Goal: Task Accomplishment & Management: Manage account settings

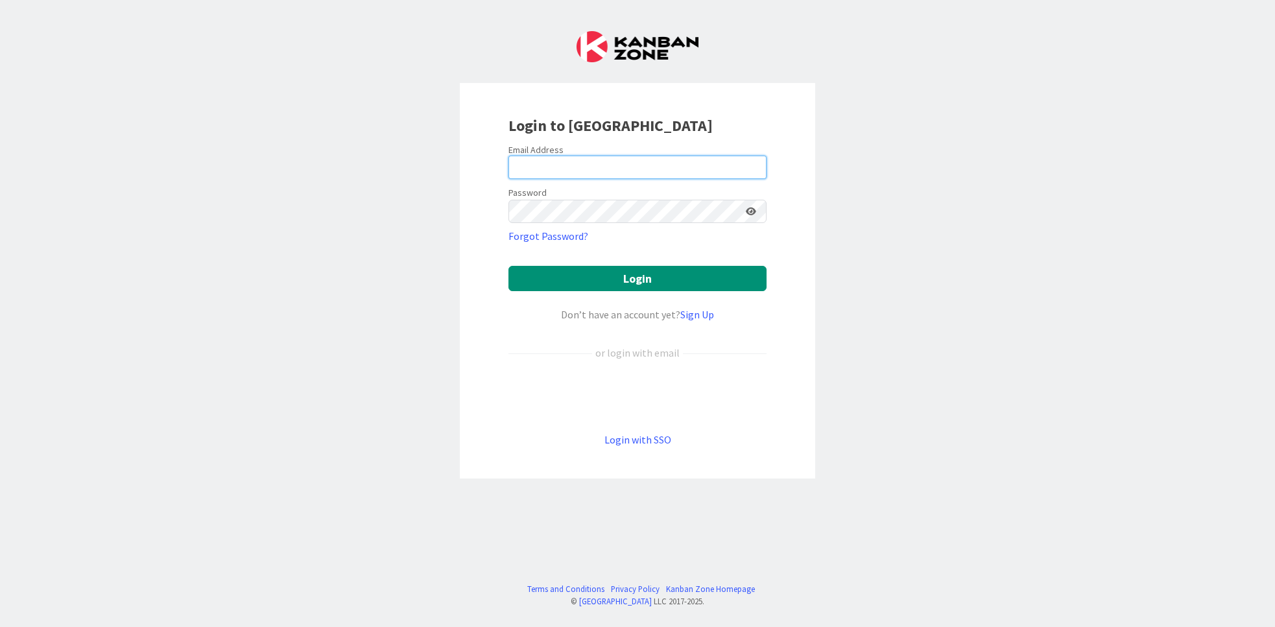
click at [560, 166] on input "email" at bounding box center [637, 167] width 258 height 23
drag, startPoint x: 1045, startPoint y: 377, endPoint x: 1057, endPoint y: 379, distance: 11.8
click at [1046, 377] on div "Login to Kanban Zone Email Address Password Forgot Password? Login Don’t have a…" at bounding box center [637, 313] width 1275 height 627
click at [634, 165] on input "email" at bounding box center [637, 167] width 258 height 23
click at [698, 169] on input "email" at bounding box center [637, 167] width 258 height 23
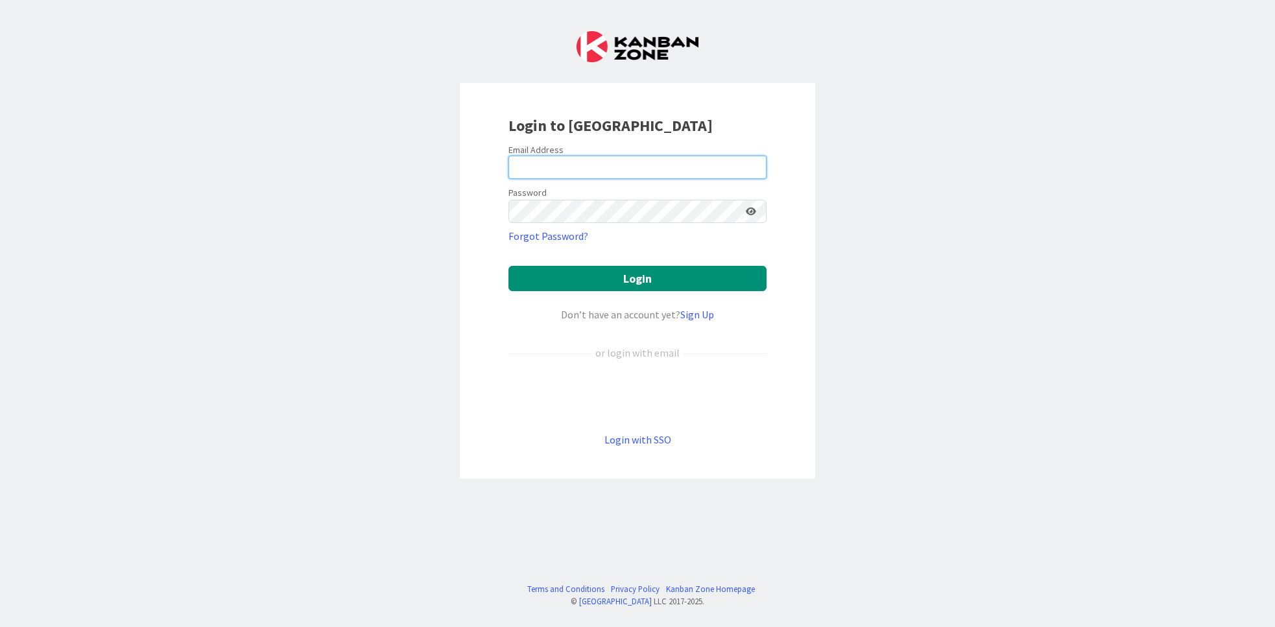
click at [687, 171] on input "email" at bounding box center [637, 167] width 258 height 23
click at [746, 210] on icon at bounding box center [751, 211] width 10 height 9
click at [749, 214] on icon at bounding box center [750, 211] width 12 height 9
click at [875, 234] on div "Login to Kanban Zone Email Address Password Forgot Password? Login Don’t have a…" at bounding box center [637, 313] width 1275 height 627
click at [927, 269] on div "Login to Kanban Zone Email Address Password Forgot Password? Login Don’t have a…" at bounding box center [637, 313] width 1275 height 627
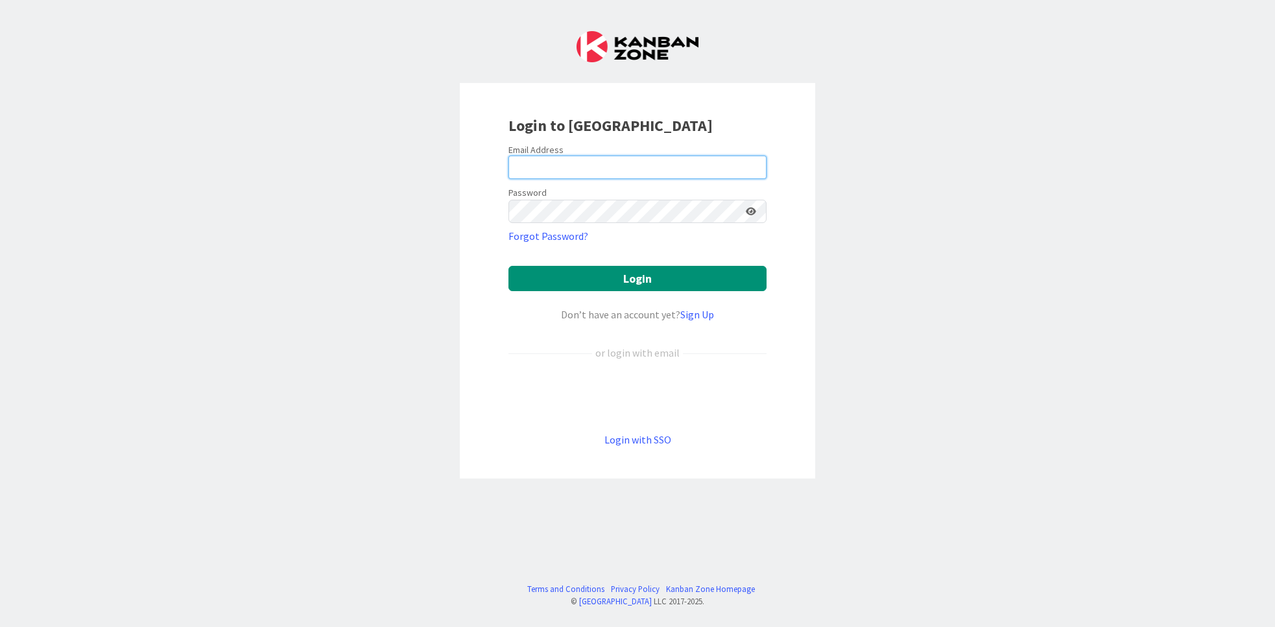
click at [589, 170] on input "email" at bounding box center [637, 167] width 258 height 23
click at [575, 169] on input "email" at bounding box center [637, 167] width 258 height 23
type input "allo@zelialefebvre.coach"
click at [508, 266] on button "Login" at bounding box center [637, 278] width 258 height 25
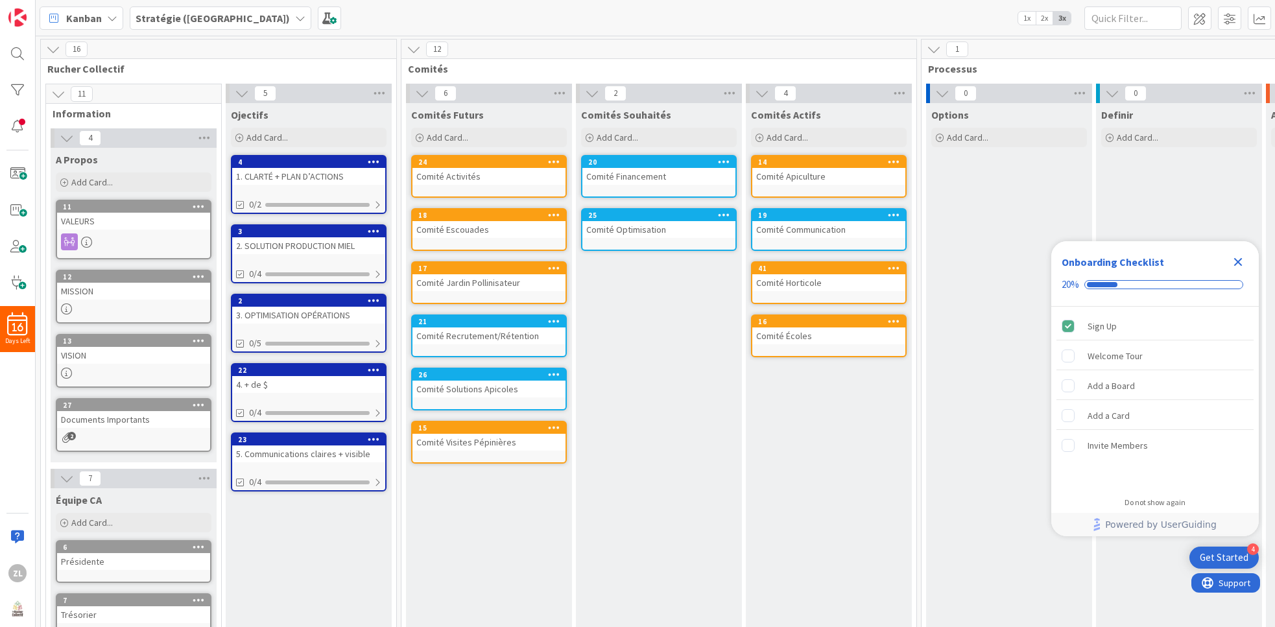
click at [57, 50] on icon at bounding box center [53, 49] width 14 height 14
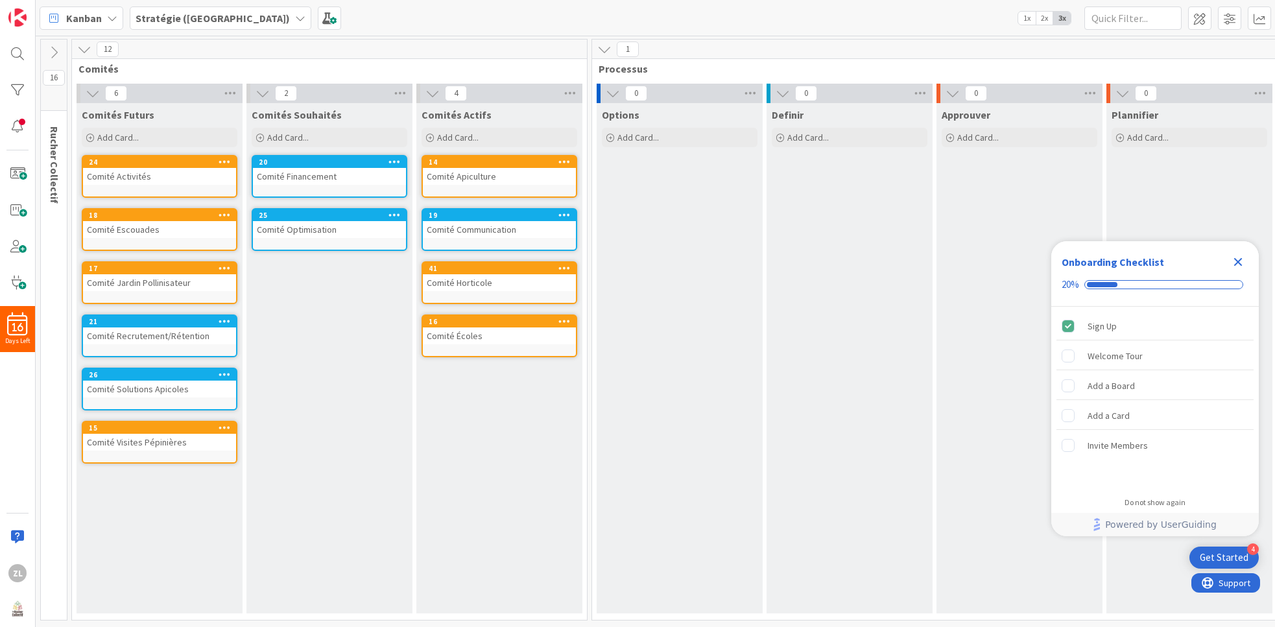
click at [56, 51] on icon at bounding box center [54, 52] width 14 height 14
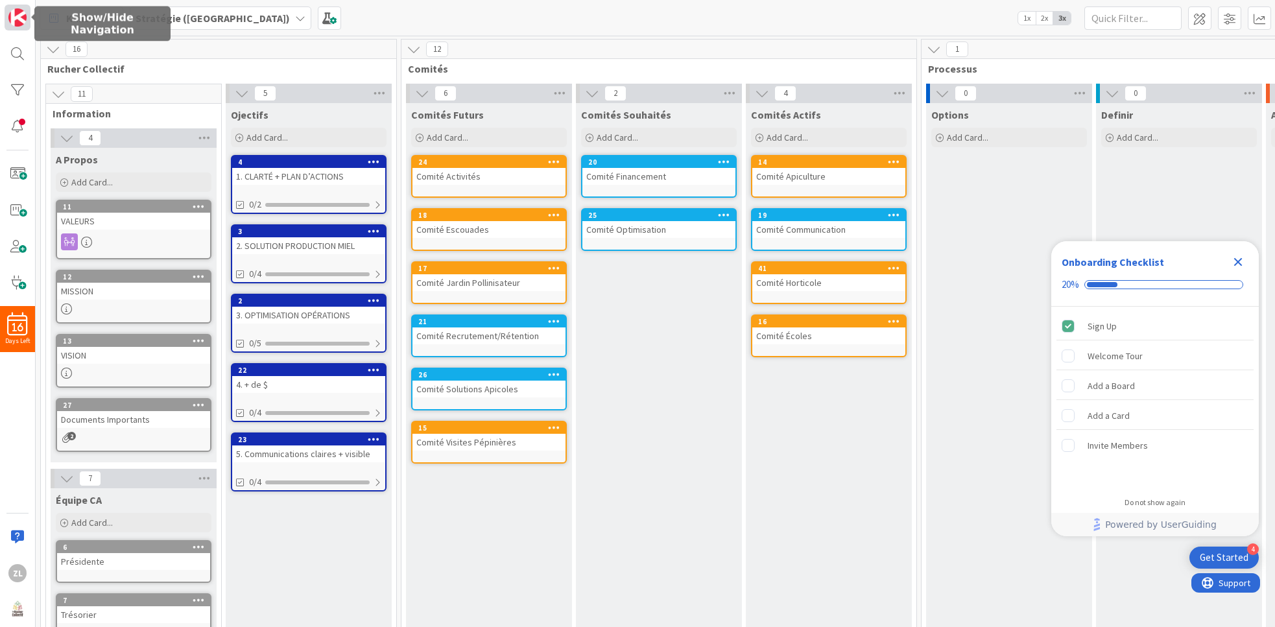
click at [14, 22] on img at bounding box center [17, 17] width 18 height 18
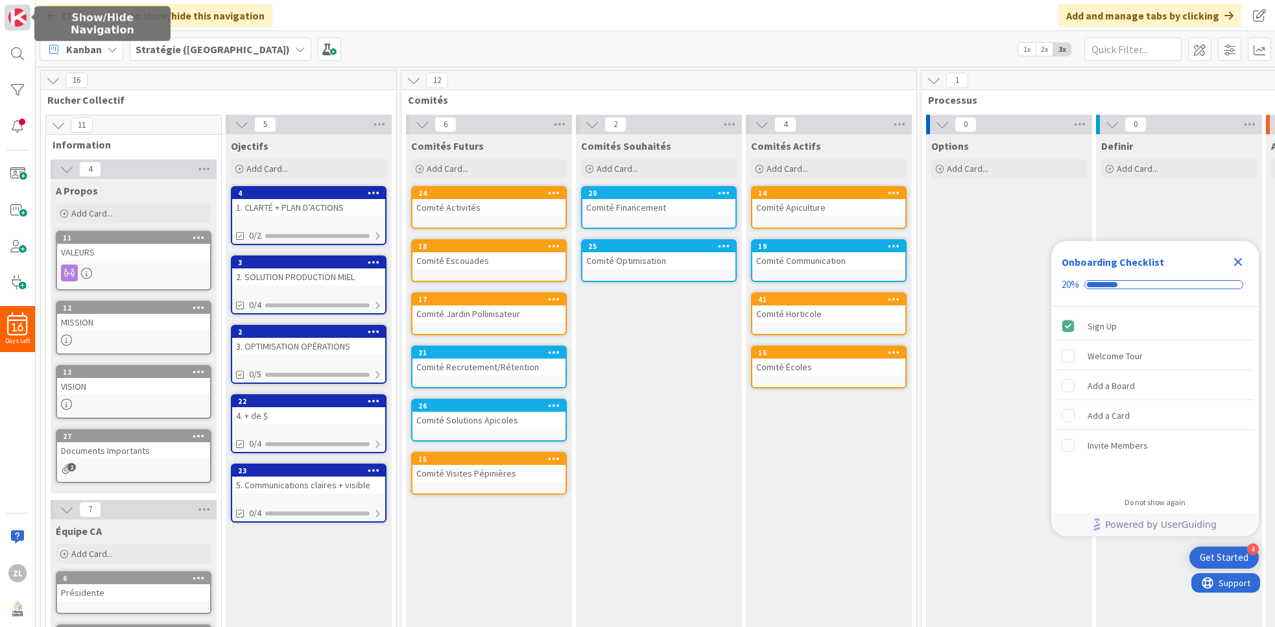
click at [14, 23] on img at bounding box center [17, 17] width 18 height 18
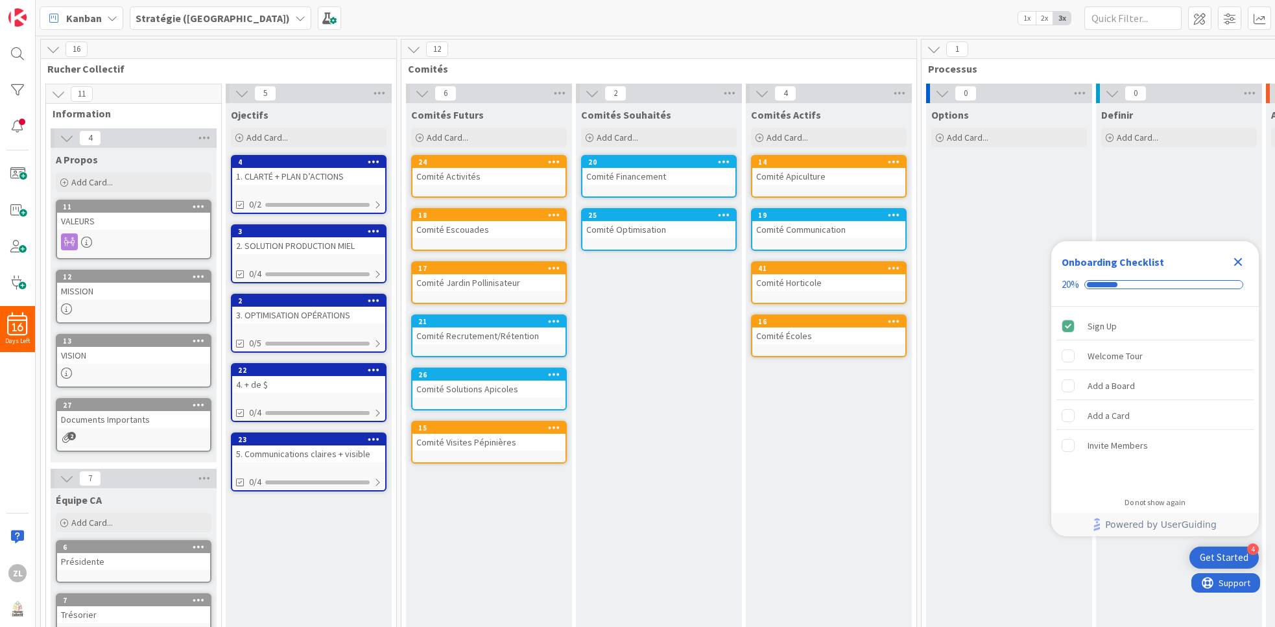
click at [102, 14] on div "Kanban" at bounding box center [82, 17] width 84 height 23
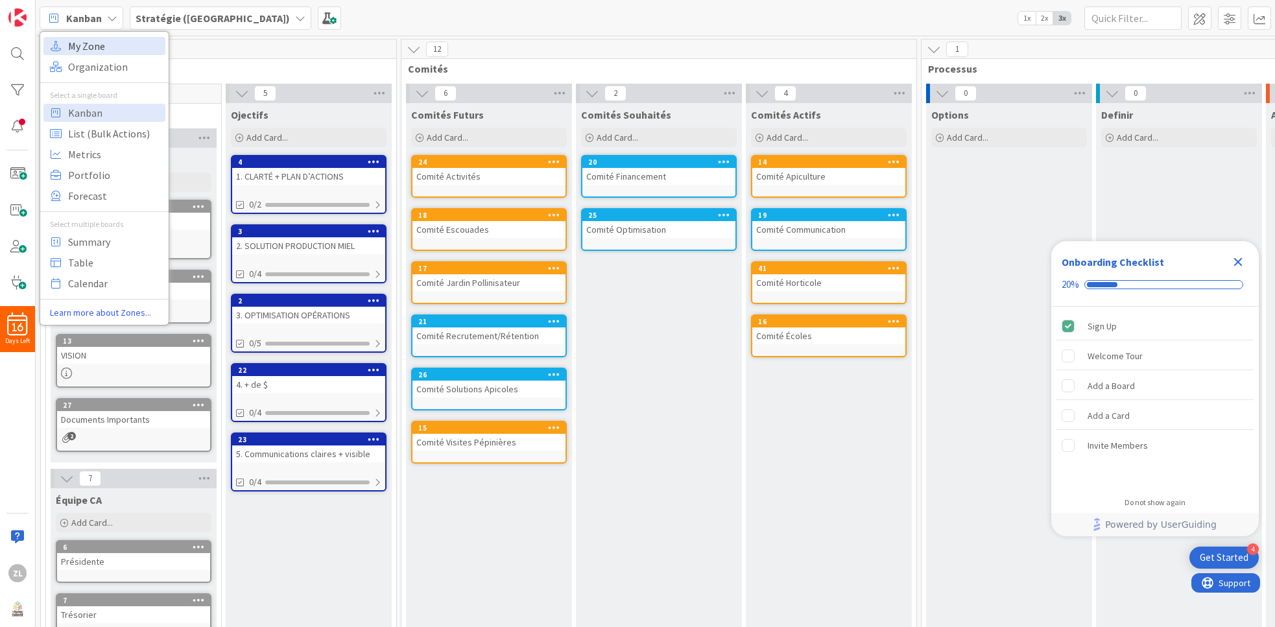
click at [101, 43] on span "My Zone" at bounding box center [114, 45] width 93 height 19
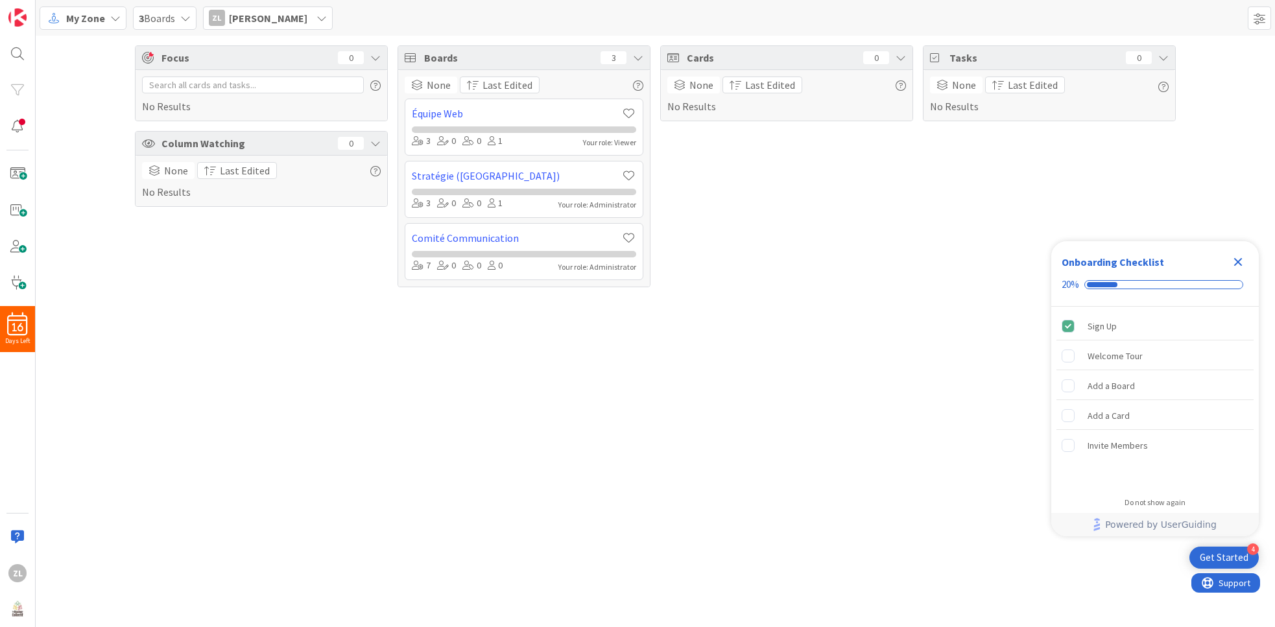
click at [178, 18] on div "3 Boards" at bounding box center [165, 17] width 64 height 23
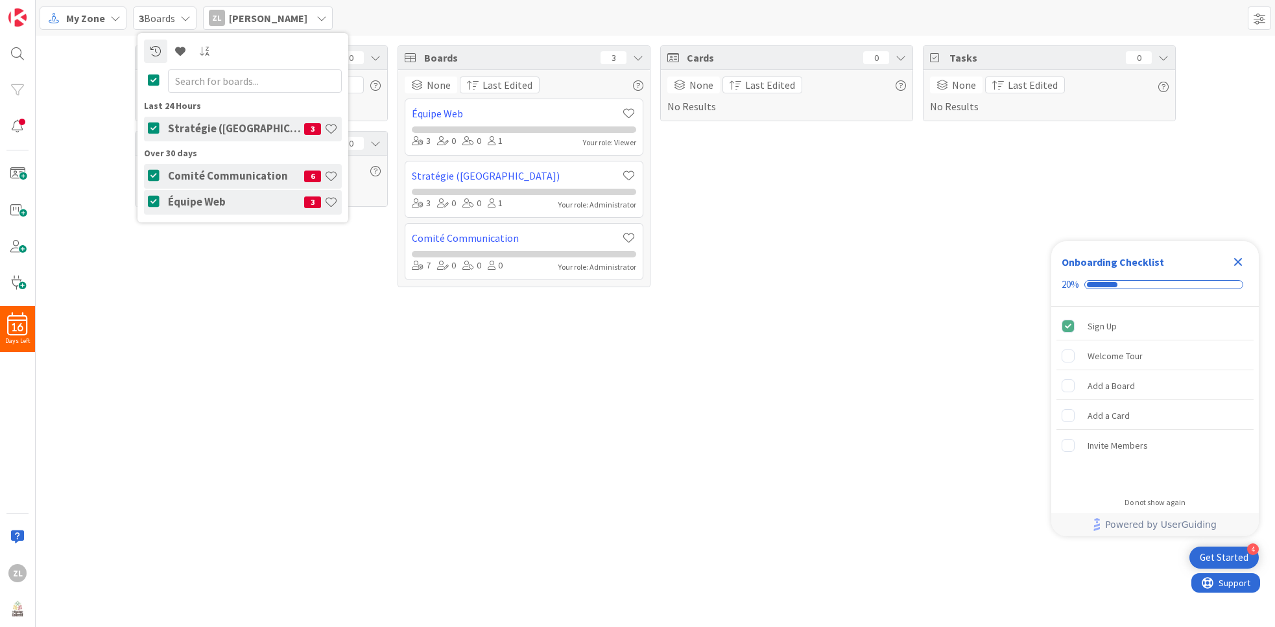
click at [316, 15] on icon at bounding box center [321, 18] width 10 height 10
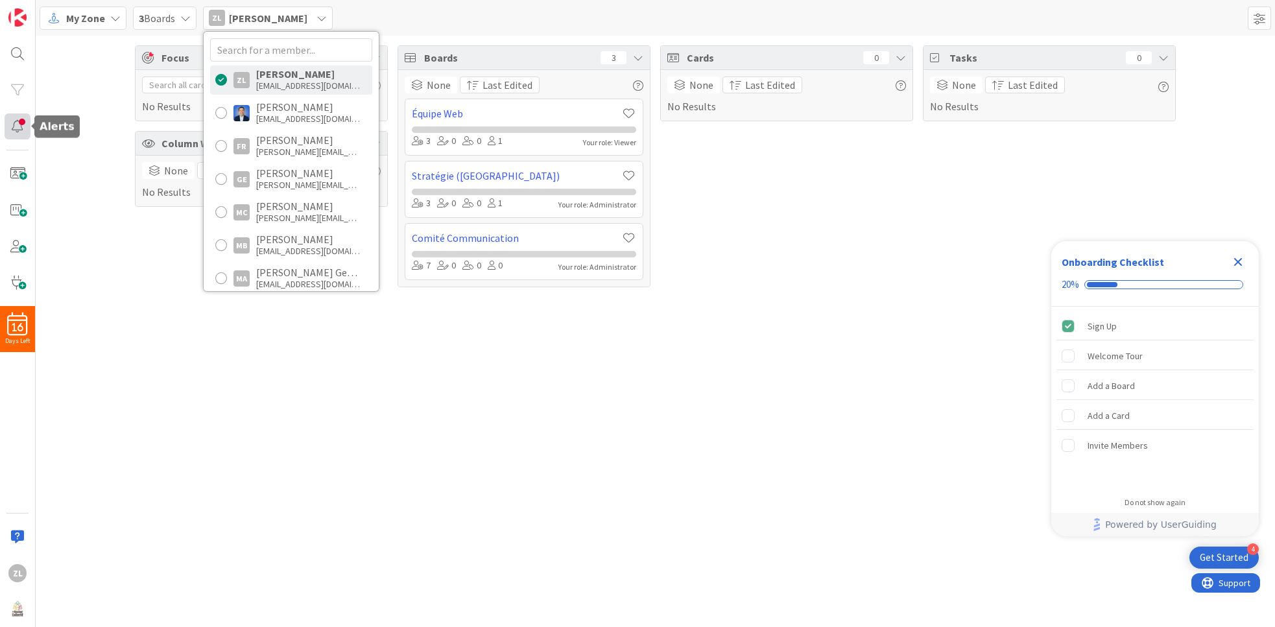
click at [18, 132] on div at bounding box center [18, 126] width 26 height 26
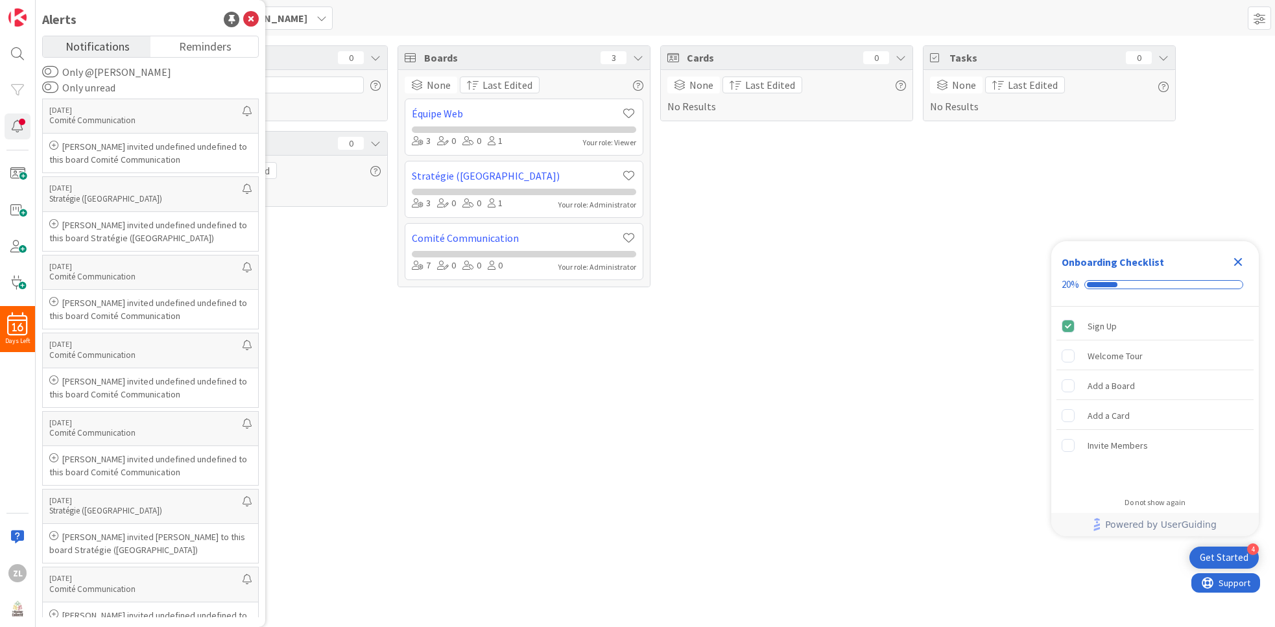
click at [287, 305] on div "Focus 0 No Results Column Watching 0 None Last Edited No Results Boards 3 None …" at bounding box center [655, 331] width 1239 height 591
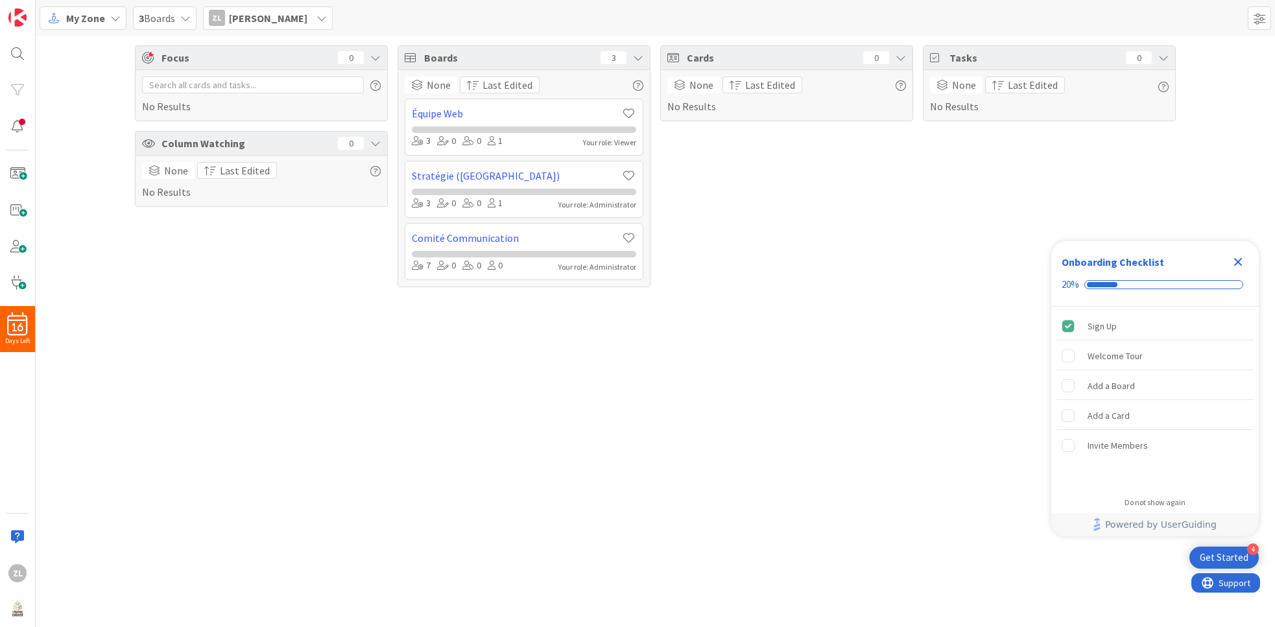
click at [1215, 556] on div "Get Started" at bounding box center [1224, 557] width 49 height 13
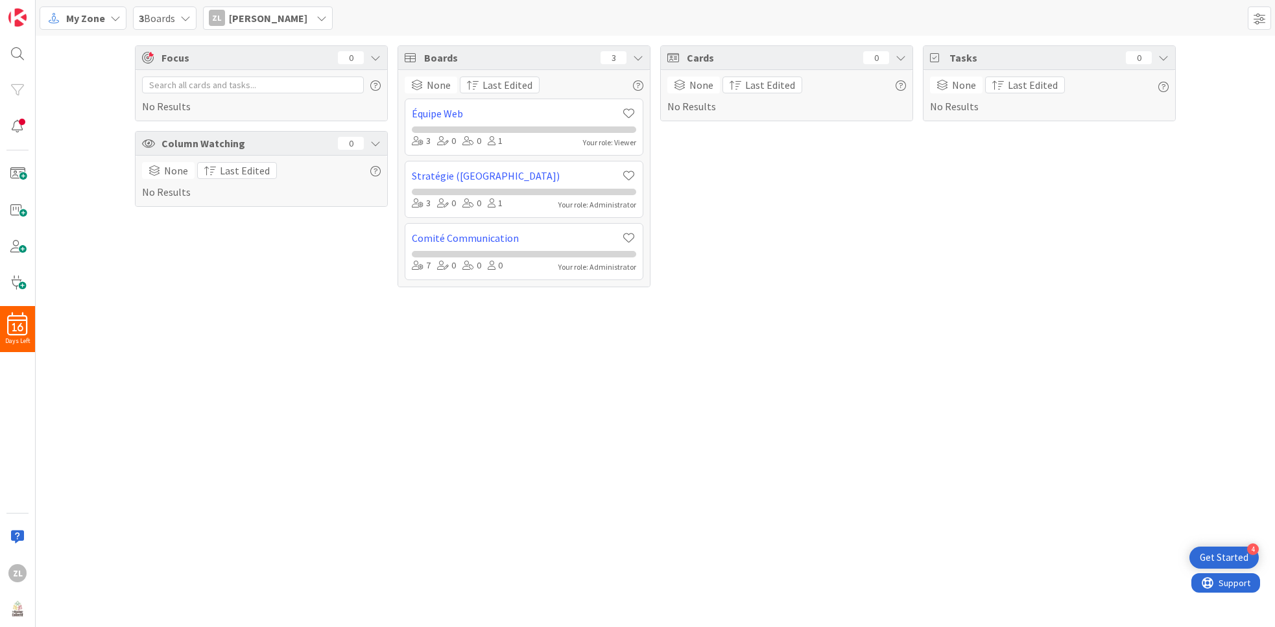
click at [1204, 329] on div "Focus 0 No Results Column Watching 0 None Last Edited No Results Boards 3 None …" at bounding box center [655, 331] width 1239 height 591
click at [190, 14] on icon at bounding box center [185, 18] width 10 height 10
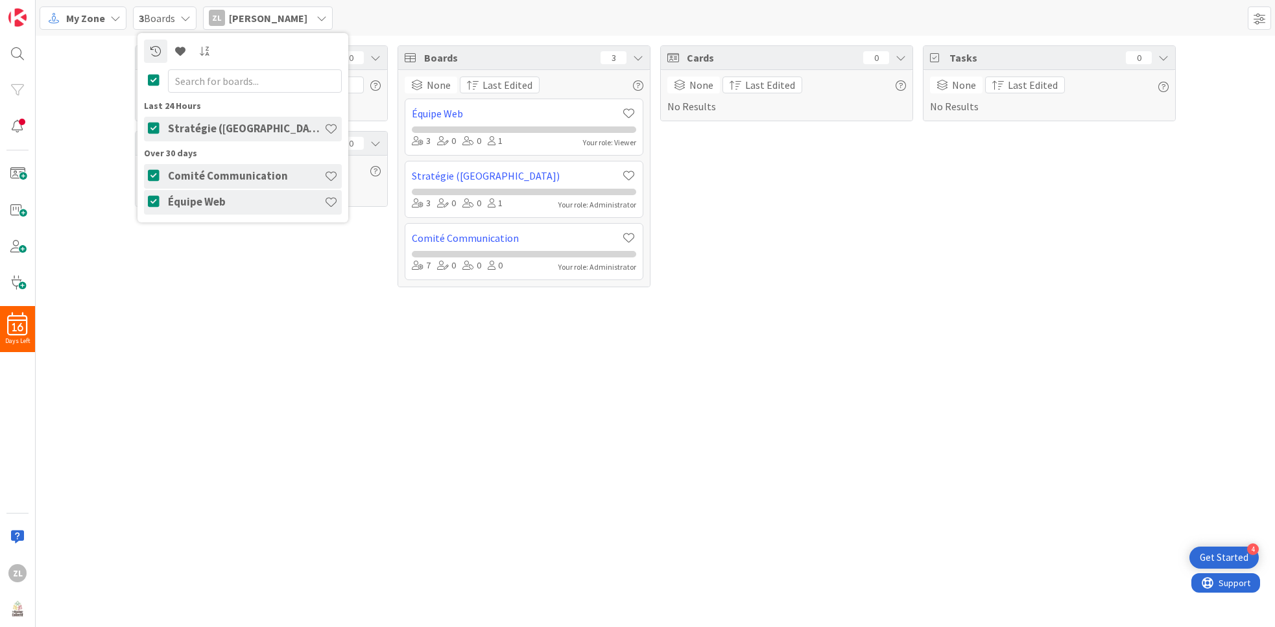
click at [107, 96] on div "Focus 0 No Results Column Watching 0 None Last Edited No Results Boards 3 None …" at bounding box center [655, 166] width 1239 height 261
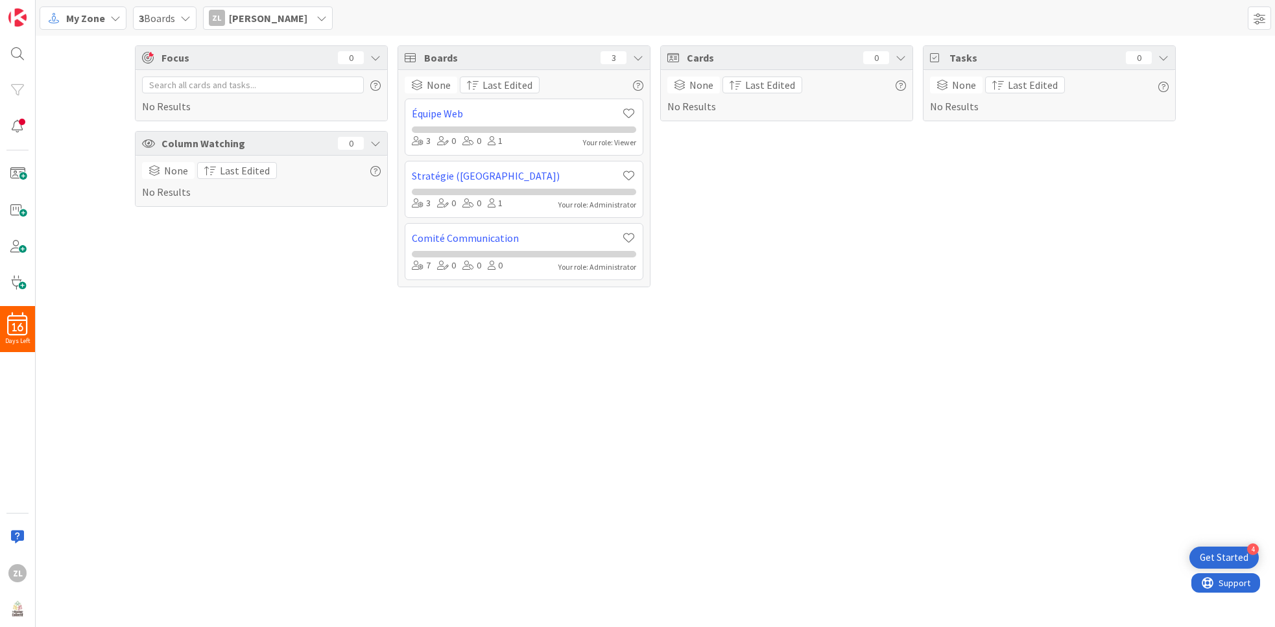
click at [83, 55] on div "Focus 0 No Results Column Watching 0 None Last Edited No Results Boards 3 None …" at bounding box center [655, 166] width 1239 height 261
click at [108, 19] on div "My Zone" at bounding box center [83, 17] width 87 height 23
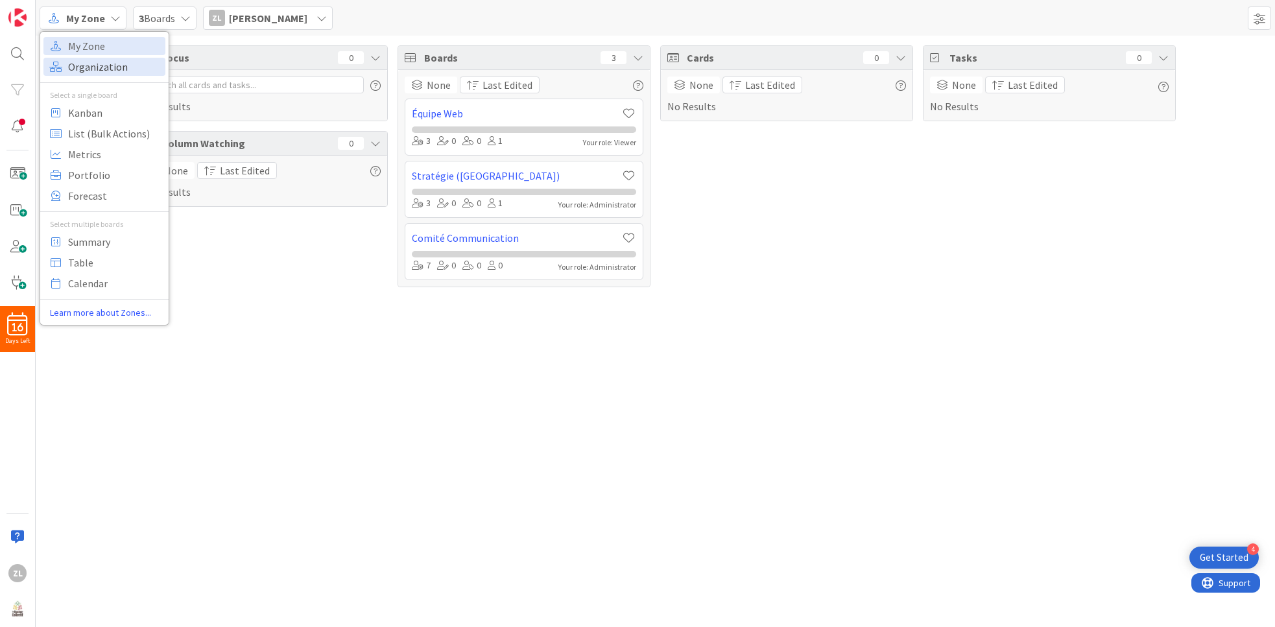
click at [104, 58] on span "Organization" at bounding box center [114, 66] width 93 height 19
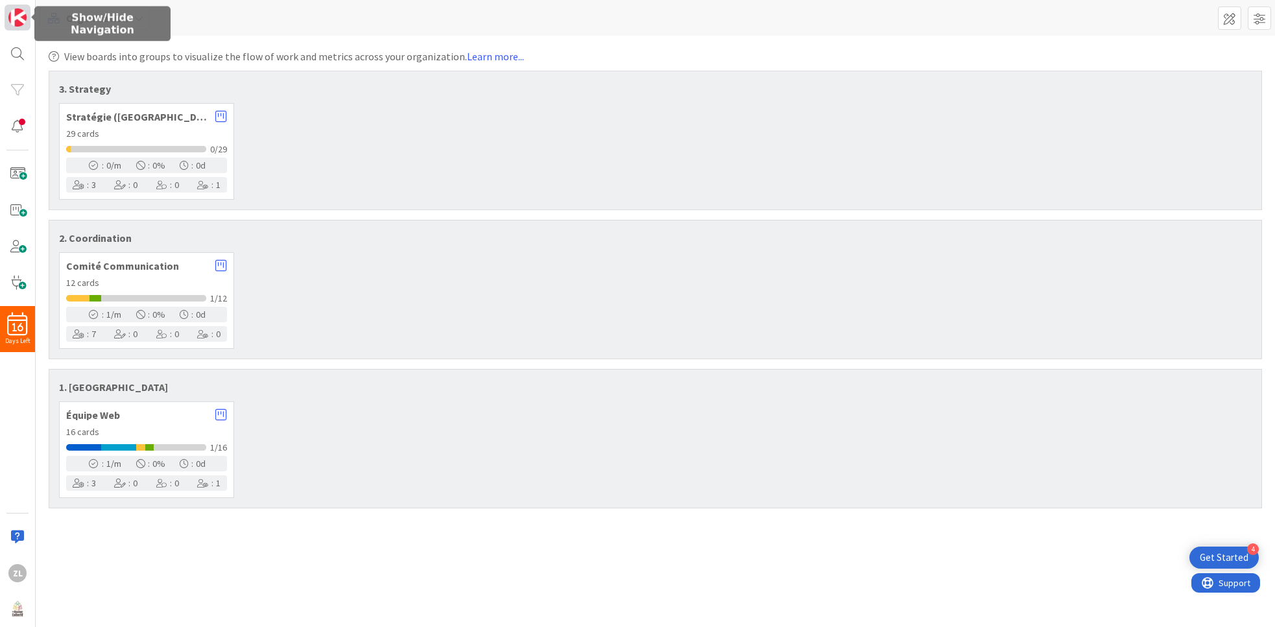
click at [19, 13] on img at bounding box center [17, 17] width 18 height 18
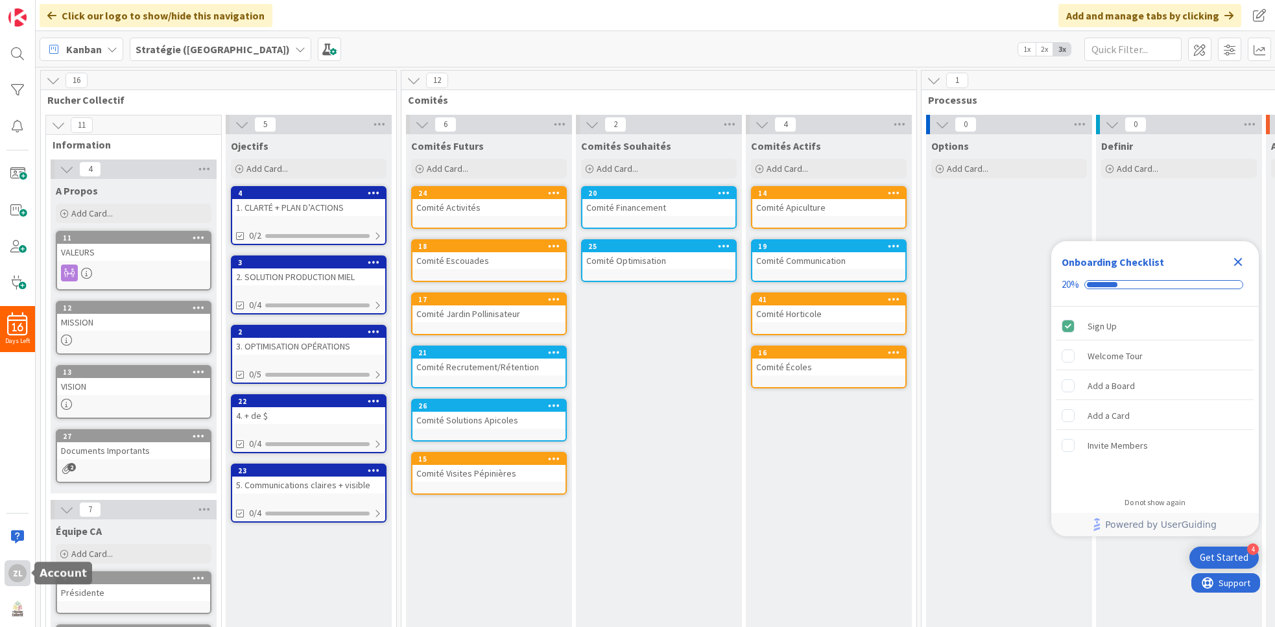
click at [19, 575] on div "ZL" at bounding box center [17, 573] width 18 height 18
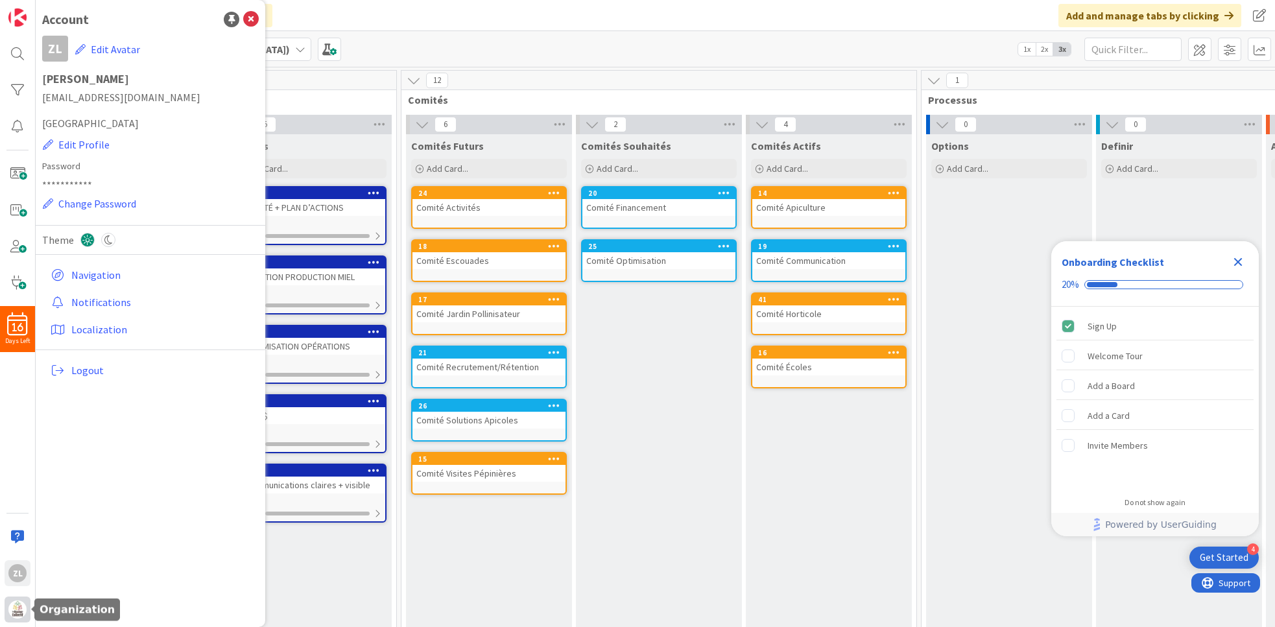
click at [16, 612] on img at bounding box center [17, 609] width 18 height 18
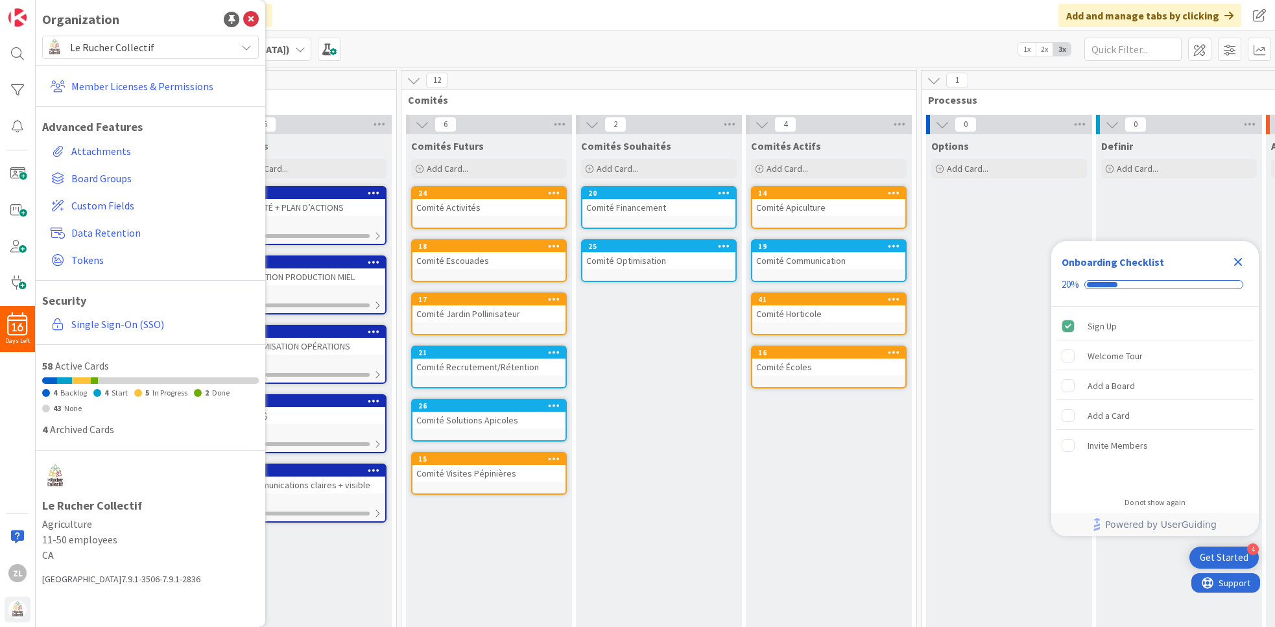
click at [250, 49] on icon at bounding box center [246, 47] width 10 height 10
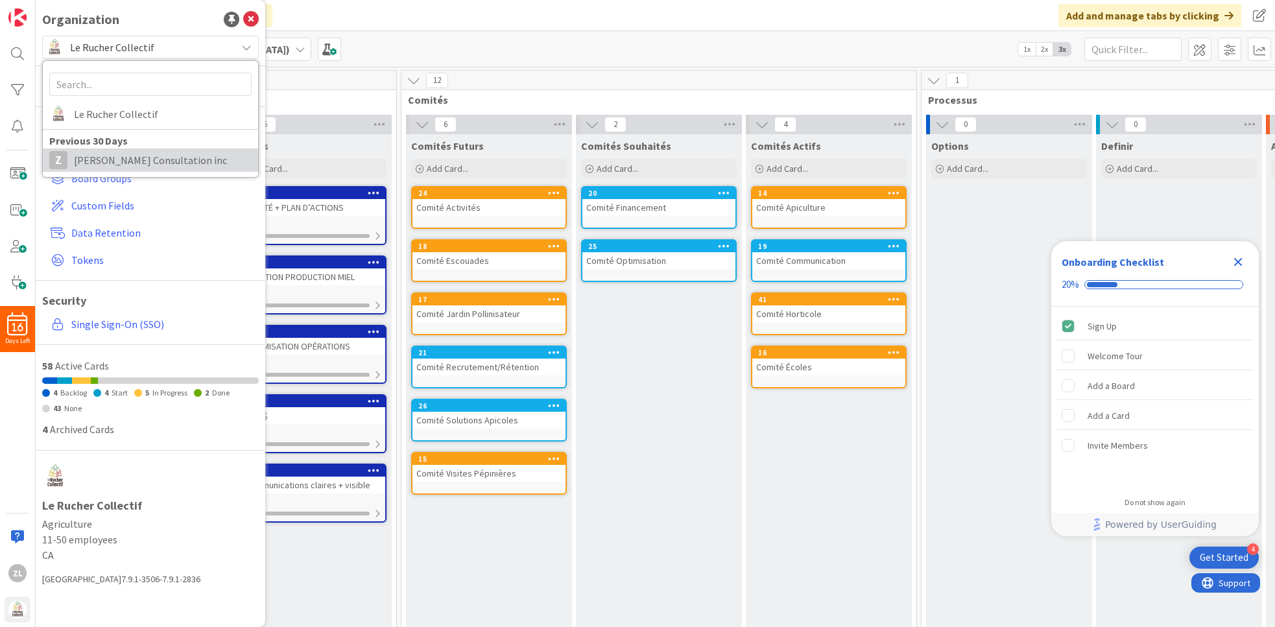
click at [196, 157] on span "[PERSON_NAME] Consultation inc" at bounding box center [163, 159] width 178 height 19
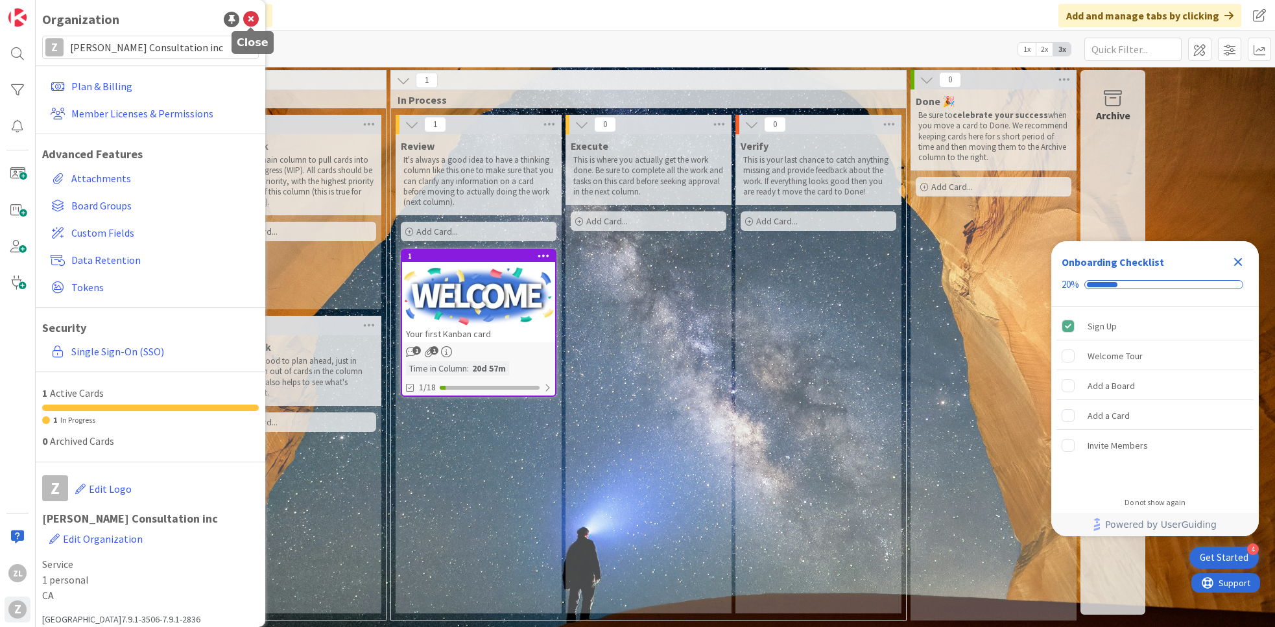
click at [254, 21] on icon at bounding box center [251, 20] width 16 height 16
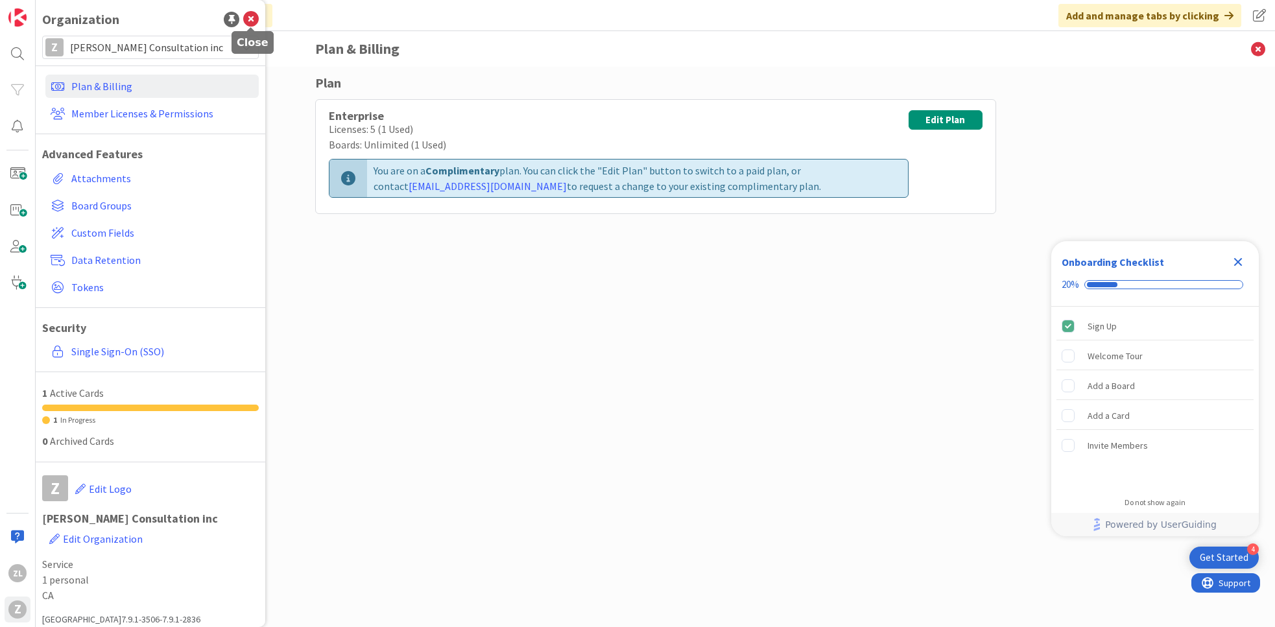
click at [250, 22] on icon at bounding box center [251, 20] width 16 height 16
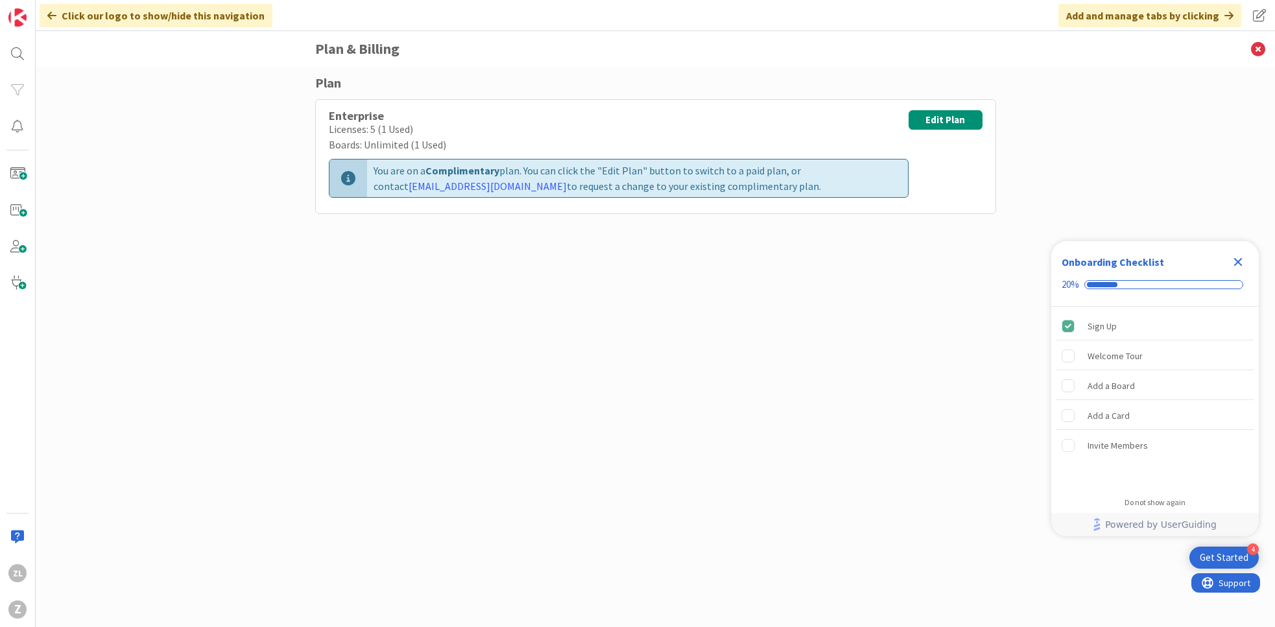
click at [49, 16] on icon at bounding box center [51, 15] width 9 height 10
click at [53, 15] on icon at bounding box center [51, 15] width 9 height 10
